Goal: Task Accomplishment & Management: Use online tool/utility

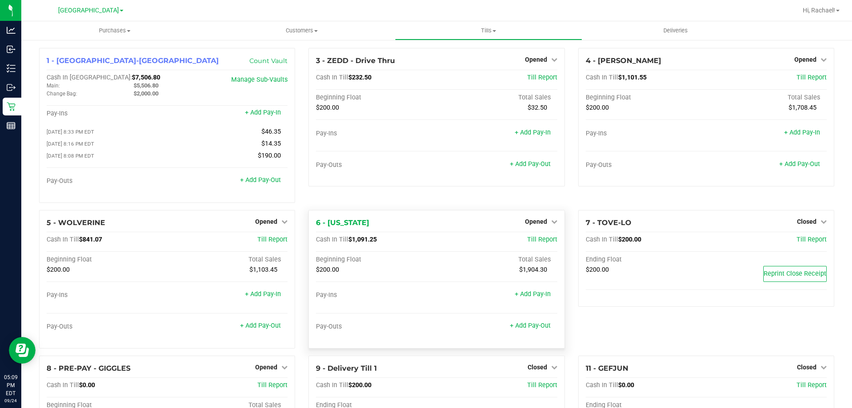
scroll to position [44, 0]
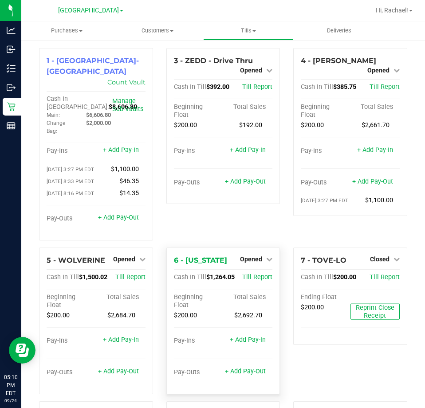
click at [248, 367] on link "+ Add Pay-Out" at bounding box center [245, 371] width 41 height 8
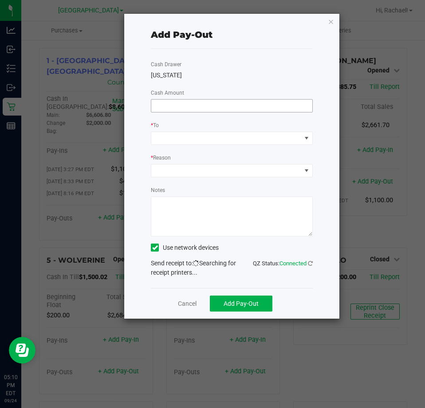
click at [185, 107] on input at bounding box center [231, 105] width 161 height 12
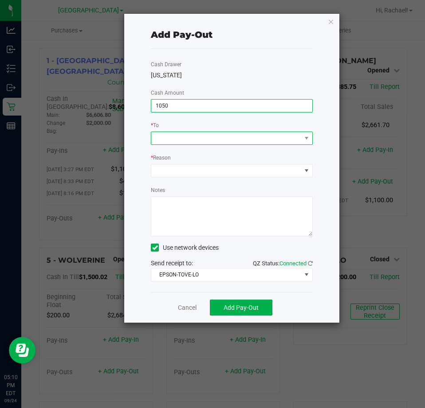
type input "$1,050.00"
click at [198, 135] on span at bounding box center [226, 138] width 150 height 12
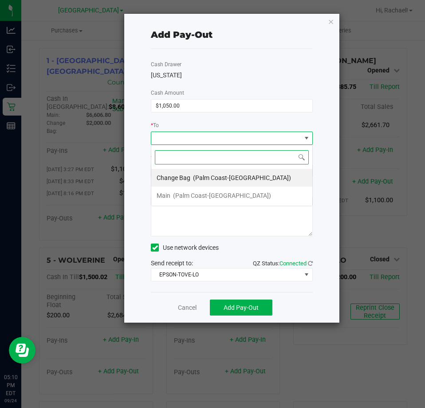
scroll to position [13, 162]
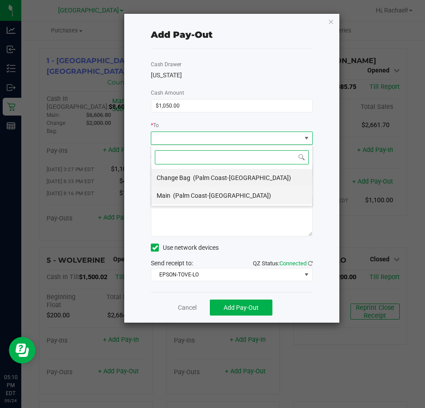
click at [190, 192] on span "(Palm Coast-[GEOGRAPHIC_DATA])" at bounding box center [222, 195] width 98 height 7
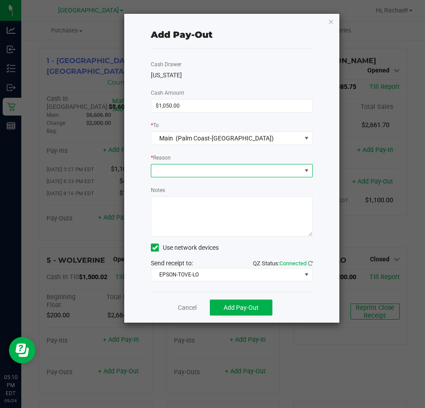
click at [188, 171] on span at bounding box center [226, 170] width 150 height 12
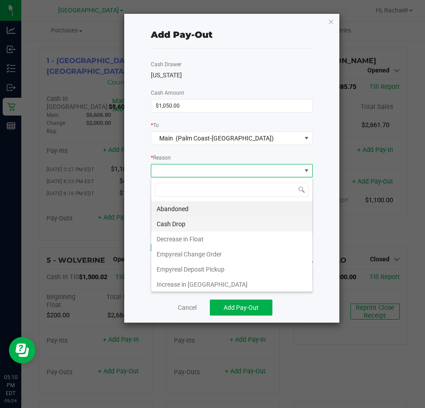
click at [179, 224] on li "Cash Drop" at bounding box center [231, 223] width 161 height 15
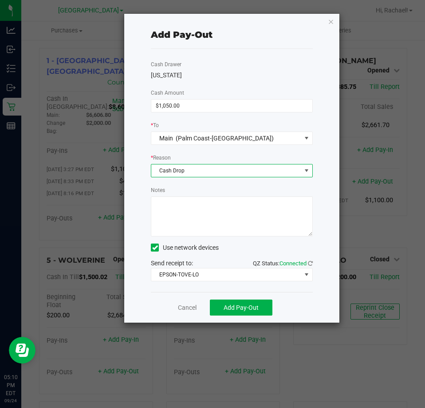
click at [174, 214] on textarea "Notes" at bounding box center [232, 216] width 162 height 40
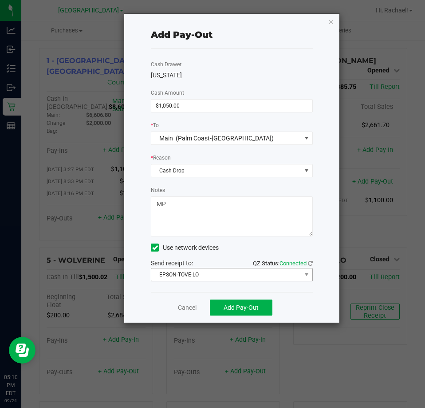
type textarea "MP"
click at [213, 273] on span "EPSON-TOVE-LO" at bounding box center [226, 274] width 150 height 12
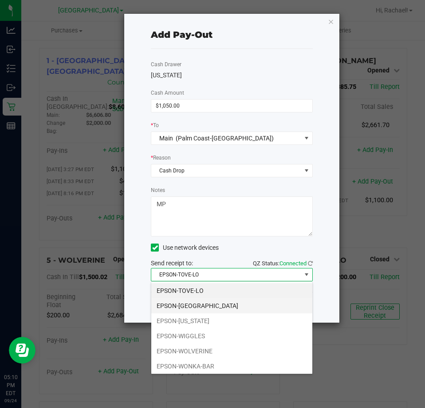
click at [202, 304] on li "EPSON-VANUATU" at bounding box center [231, 305] width 161 height 15
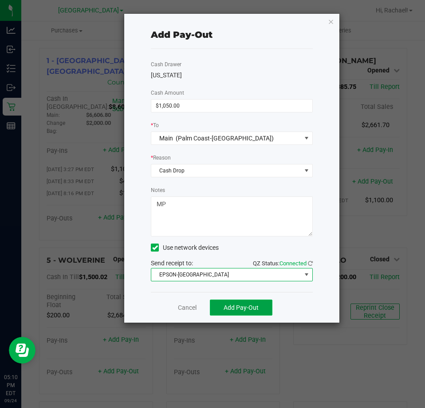
click at [257, 305] on span "Add Pay-Out" at bounding box center [241, 307] width 35 height 7
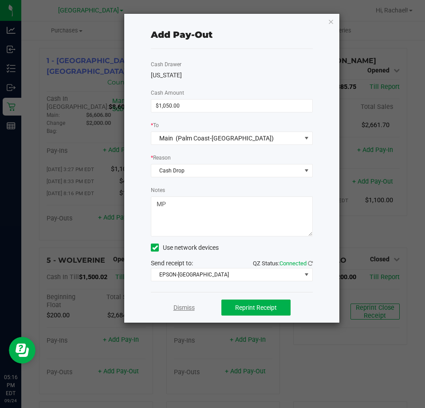
click at [184, 307] on link "Dismiss" at bounding box center [184, 307] width 21 height 9
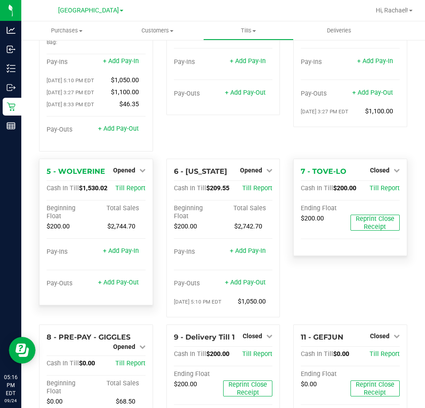
scroll to position [44, 0]
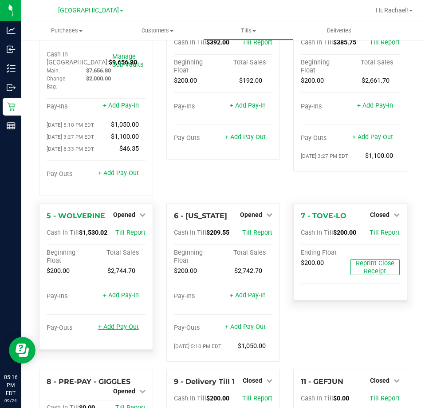
click at [131, 323] on link "+ Add Pay-Out" at bounding box center [118, 327] width 41 height 8
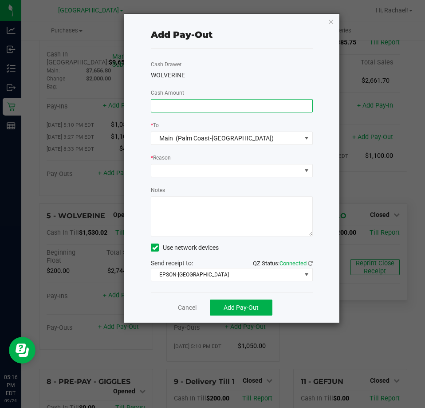
click at [220, 103] on input at bounding box center [231, 105] width 161 height 12
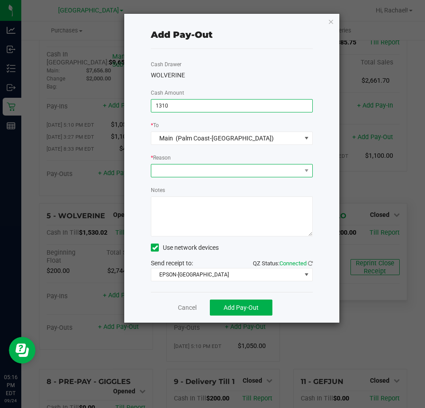
type input "$1,310.00"
click at [203, 170] on span at bounding box center [226, 170] width 150 height 12
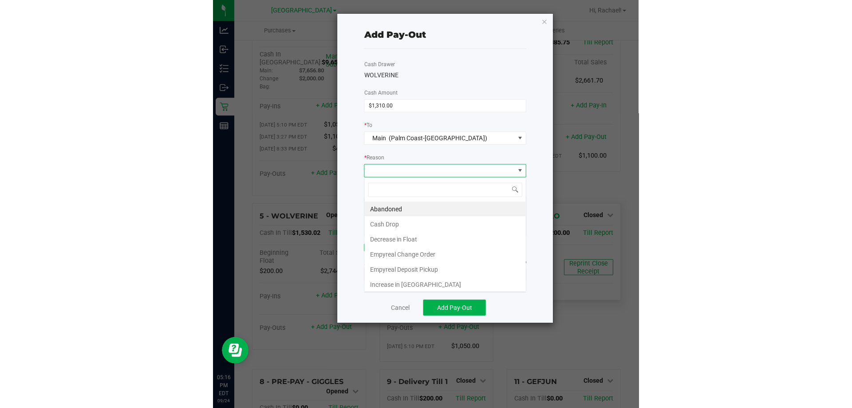
scroll to position [13, 162]
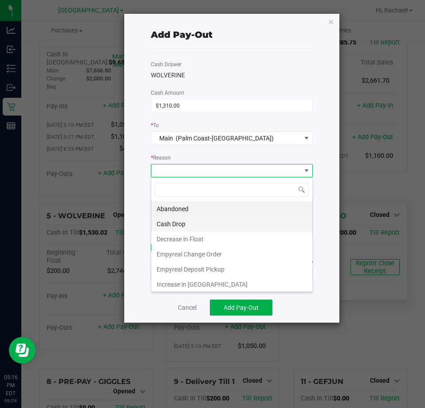
click at [187, 221] on li "Cash Drop" at bounding box center [231, 223] width 161 height 15
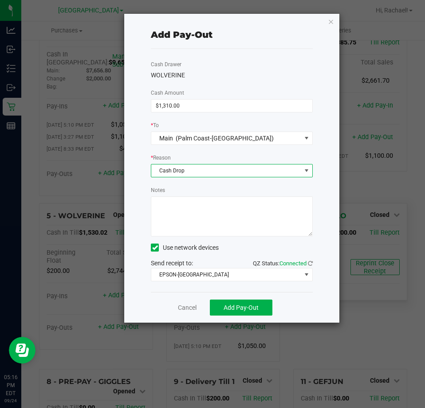
click at [184, 209] on textarea "Notes" at bounding box center [232, 216] width 162 height 40
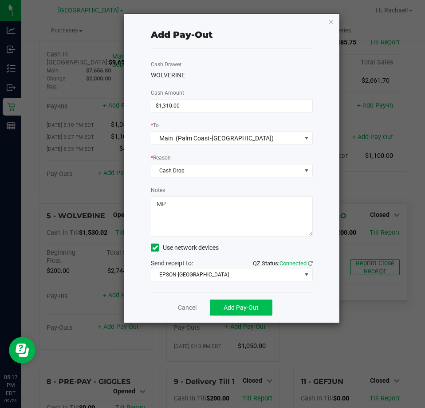
type textarea "MP"
click at [232, 309] on span "Add Pay-Out" at bounding box center [241, 307] width 35 height 7
click at [186, 308] on link "Dismiss" at bounding box center [184, 307] width 21 height 9
